Goal: Navigation & Orientation: Find specific page/section

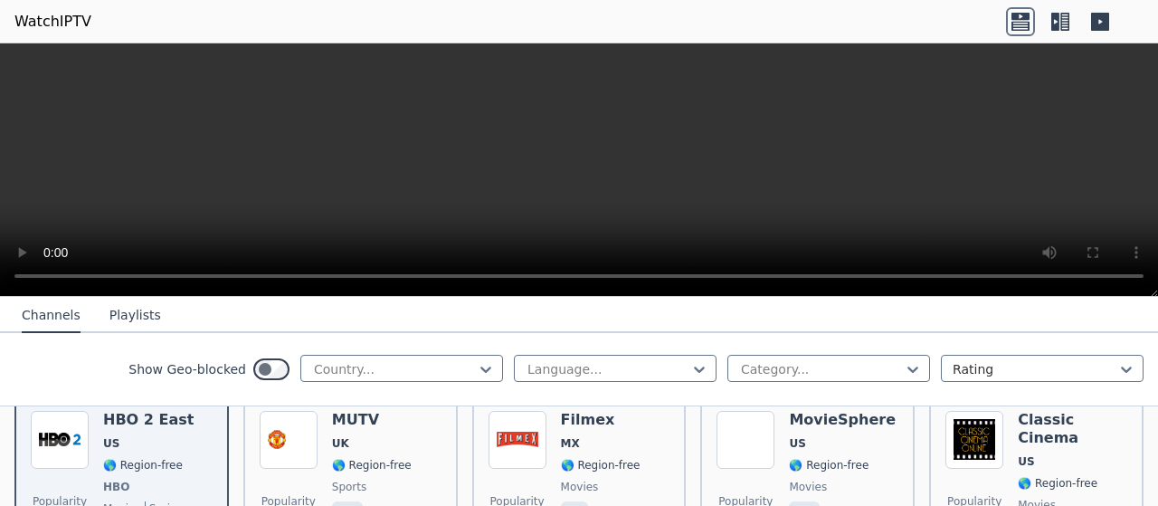
scroll to position [231, 0]
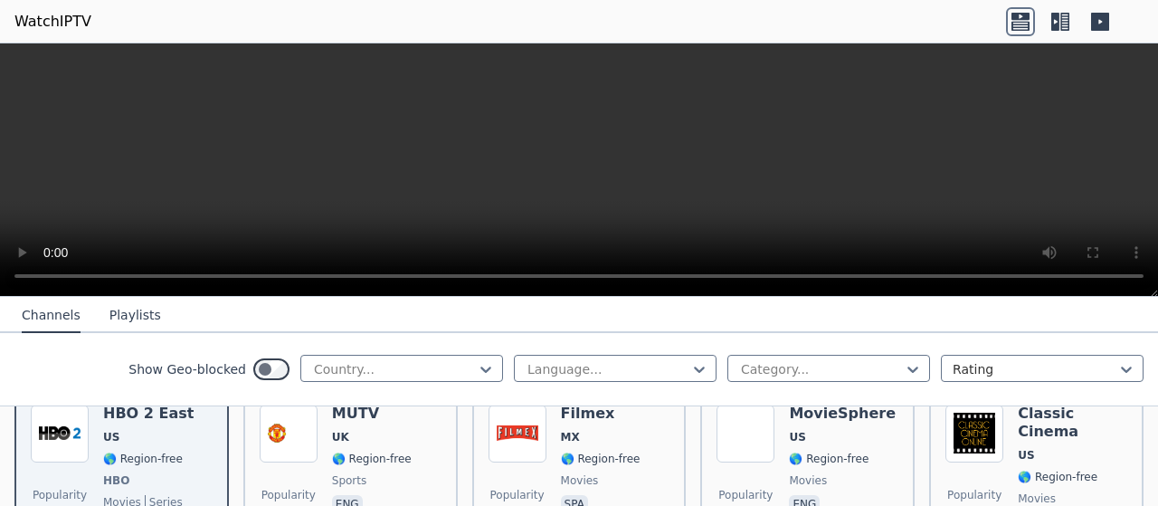
click at [123, 312] on button "Playlists" at bounding box center [135, 315] width 52 height 34
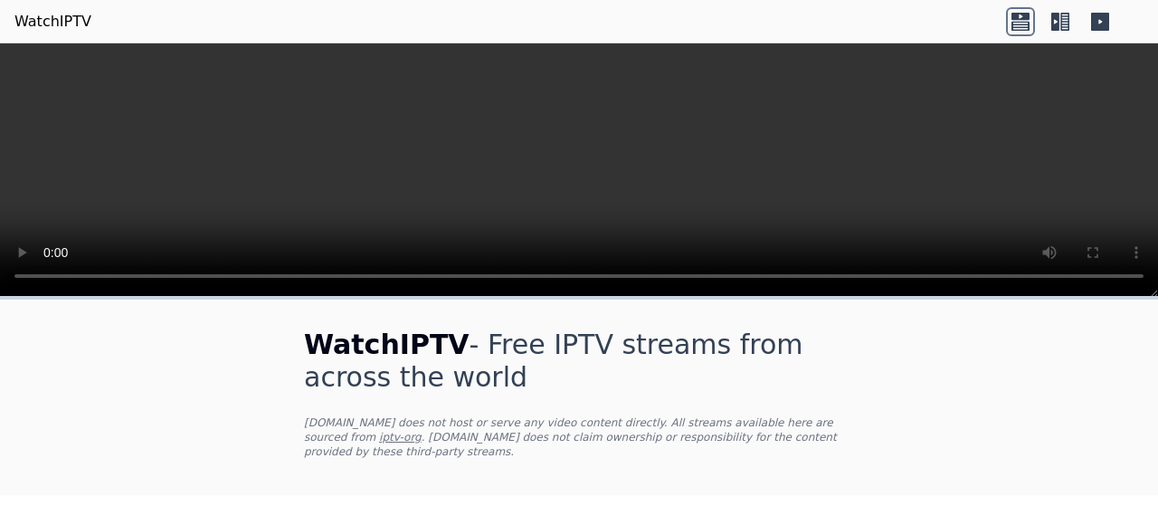
scroll to position [52, 0]
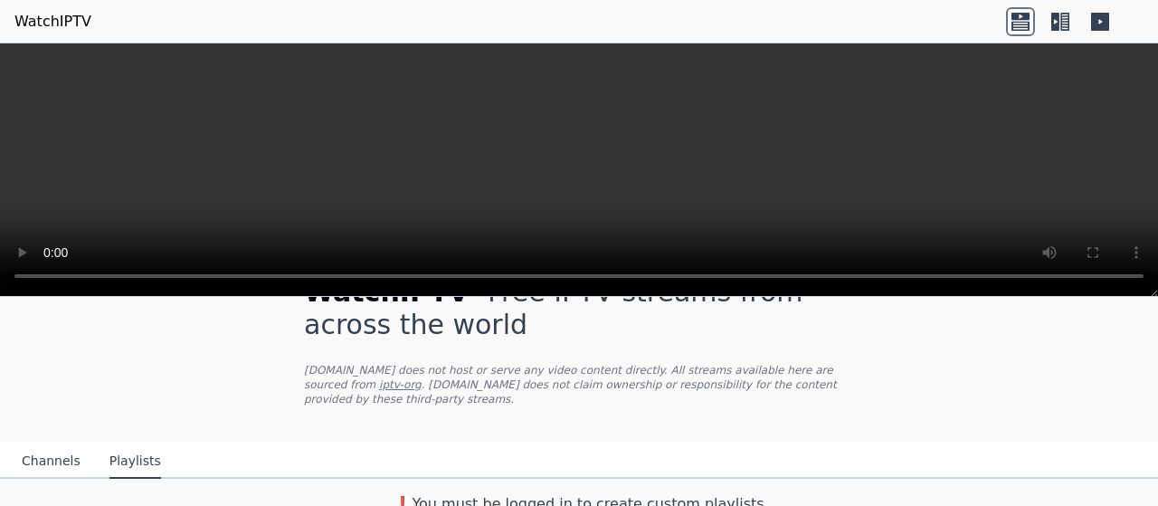
click at [560, 493] on h3 "❗️You must be logged in to create custom playlists" at bounding box center [579, 504] width 608 height 22
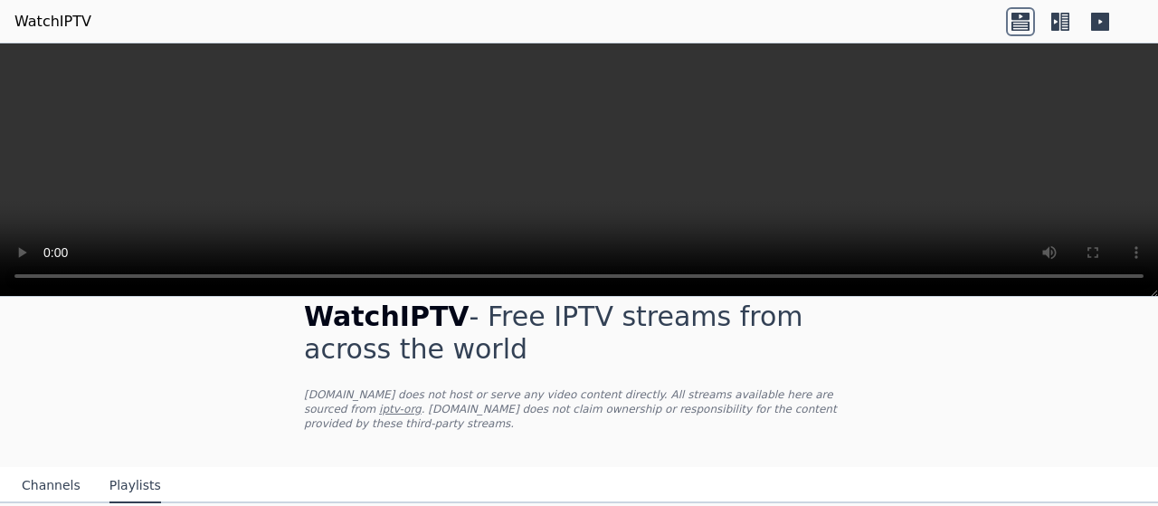
scroll to position [0, 0]
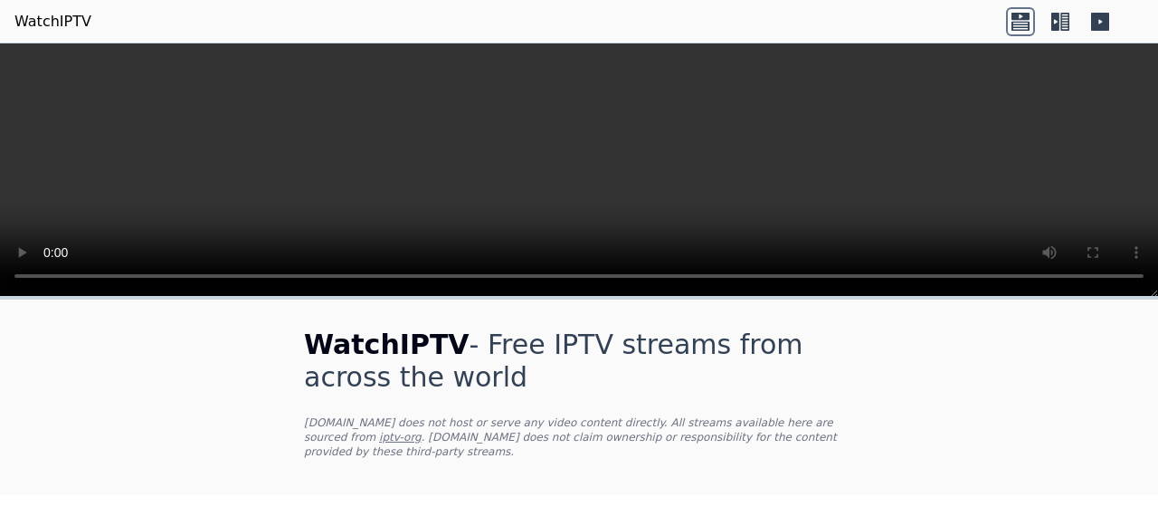
click at [1049, 15] on icon at bounding box center [1059, 21] width 29 height 29
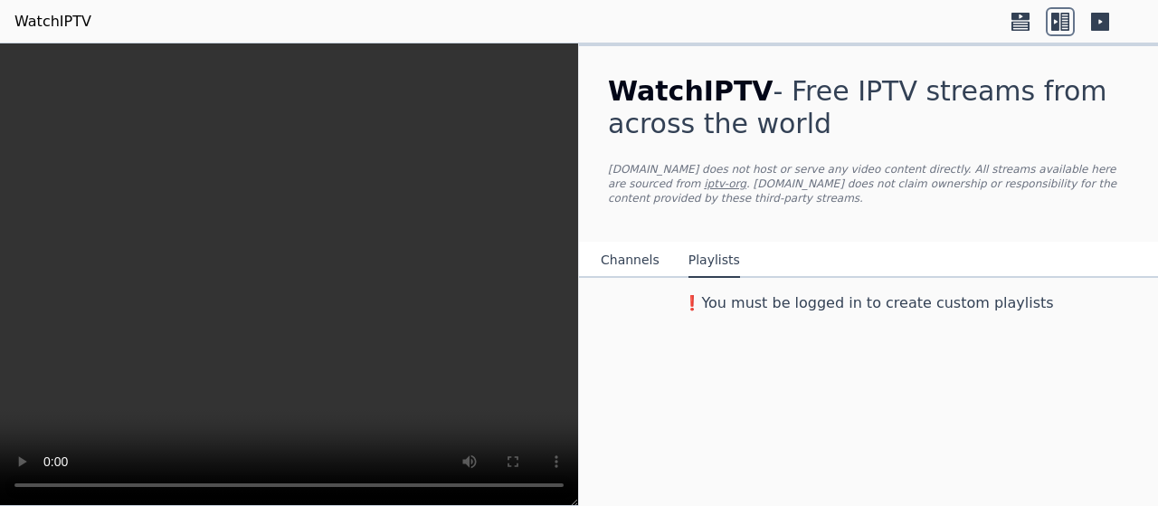
click at [801, 292] on h3 "❗️You must be logged in to create custom playlists" at bounding box center [868, 303] width 579 height 22
click at [705, 296] on h3 "❗️You must be logged in to create custom playlists" at bounding box center [868, 303] width 579 height 22
click at [695, 278] on div "❗️You must be logged in to create custom playlists" at bounding box center [868, 296] width 579 height 36
click at [722, 158] on div "WatchIPTV - Free IPTV streams from across the world [DOMAIN_NAME] does not host…" at bounding box center [868, 143] width 579 height 195
click at [653, 180] on p "[DOMAIN_NAME] does not host or serve any video content directly. All streams av…" at bounding box center [868, 183] width 521 height 43
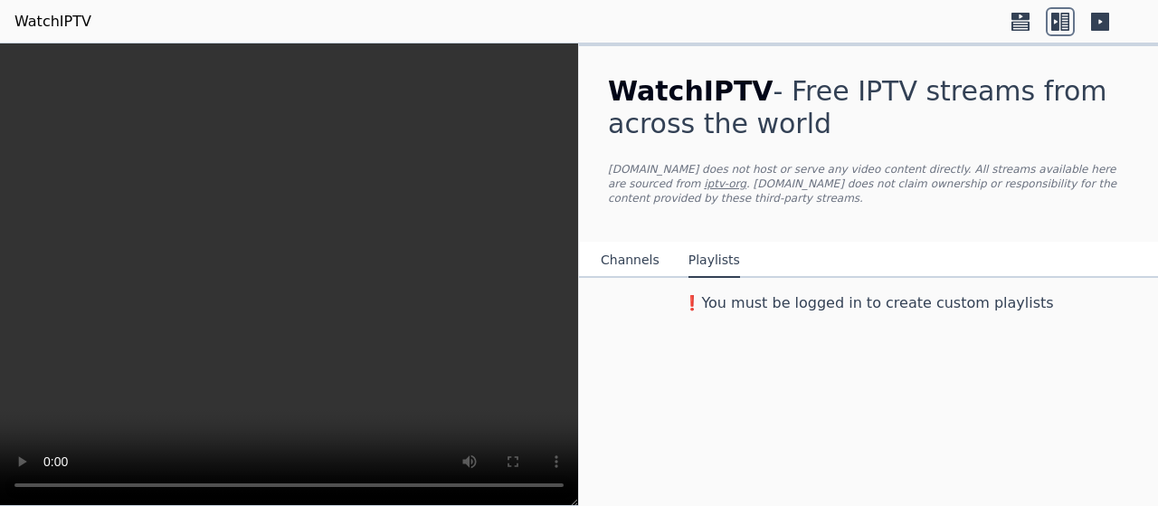
click at [53, 26] on link "WatchIPTV" at bounding box center [52, 22] width 77 height 22
